Goal: Task Accomplishment & Management: Manage account settings

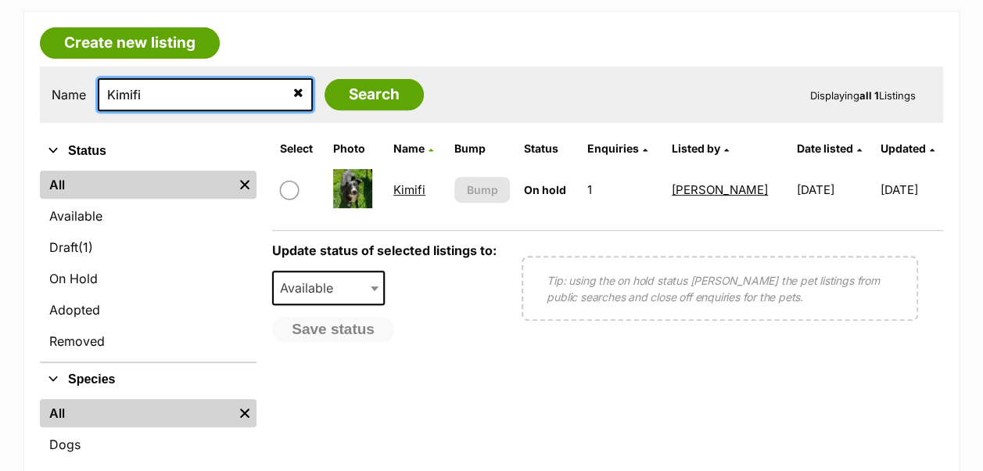
drag, startPoint x: 199, startPoint y: 52, endPoint x: 53, endPoint y: 47, distance: 146.3
click at [54, 78] on div "Name Kimifi Search" at bounding box center [238, 94] width 372 height 33
type input "paroo"
click at [324, 79] on input "Search" at bounding box center [373, 94] width 99 height 31
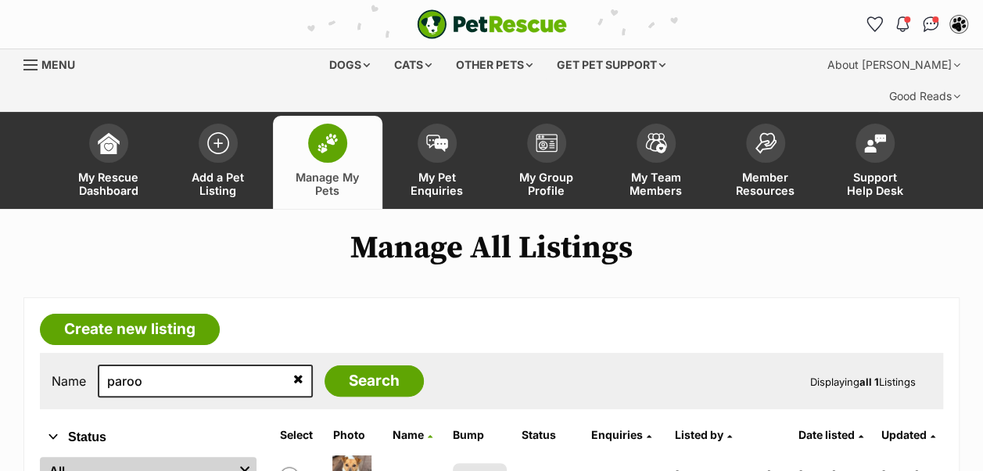
click at [418, 468] on link "Paroo" at bounding box center [408, 475] width 33 height 15
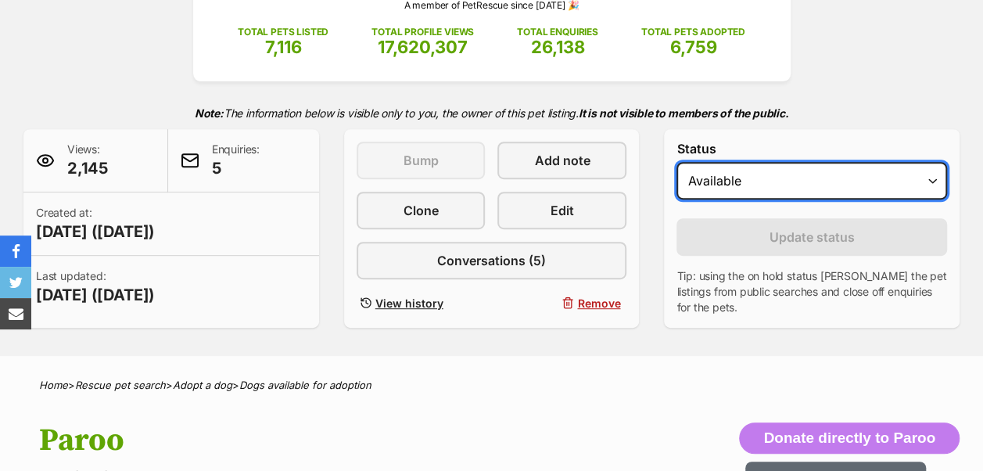
drag, startPoint x: 741, startPoint y: 147, endPoint x: 736, endPoint y: 165, distance: 18.6
click at [741, 162] on select "Draft - not available as listing has enquires Available On hold Adopted" at bounding box center [811, 181] width 270 height 38
select select "on_hold"
click at [676, 162] on select "Draft - not available as listing has enquires Available On hold Adopted" at bounding box center [811, 181] width 270 height 38
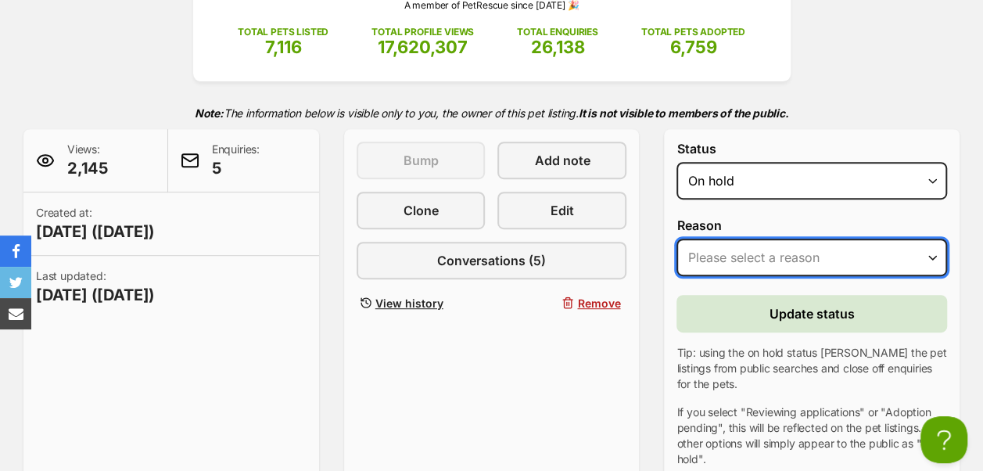
click at [750, 238] on select "Please select a reason Medical reasons Reviewing applications Adoption pending …" at bounding box center [811, 257] width 270 height 38
select select "reviewing_applications"
click at [676, 238] on select "Please select a reason Medical reasons Reviewing applications Adoption pending …" at bounding box center [811, 257] width 270 height 38
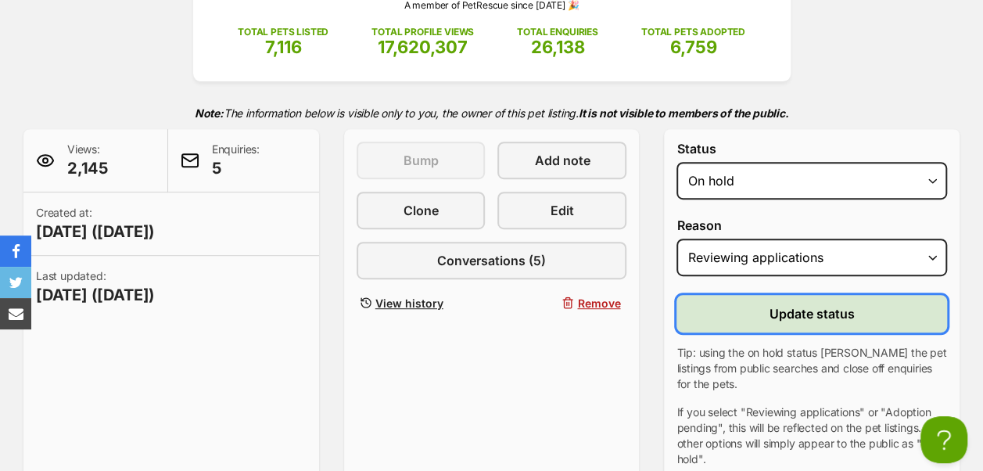
click at [769, 295] on button "Update status" at bounding box center [811, 314] width 270 height 38
